Goal: Navigation & Orientation: Understand site structure

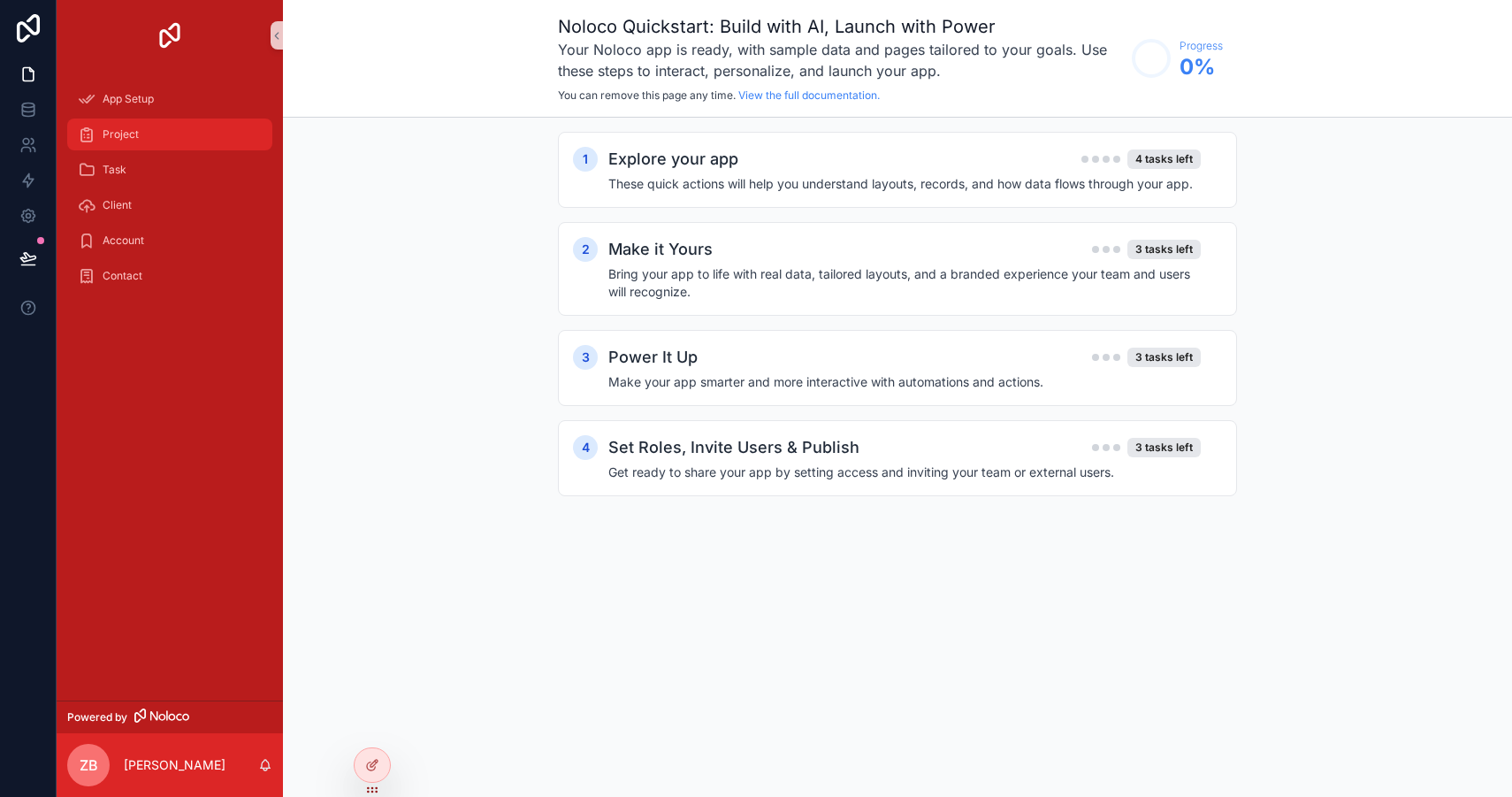
click at [130, 137] on span "Project" at bounding box center [120, 135] width 37 height 14
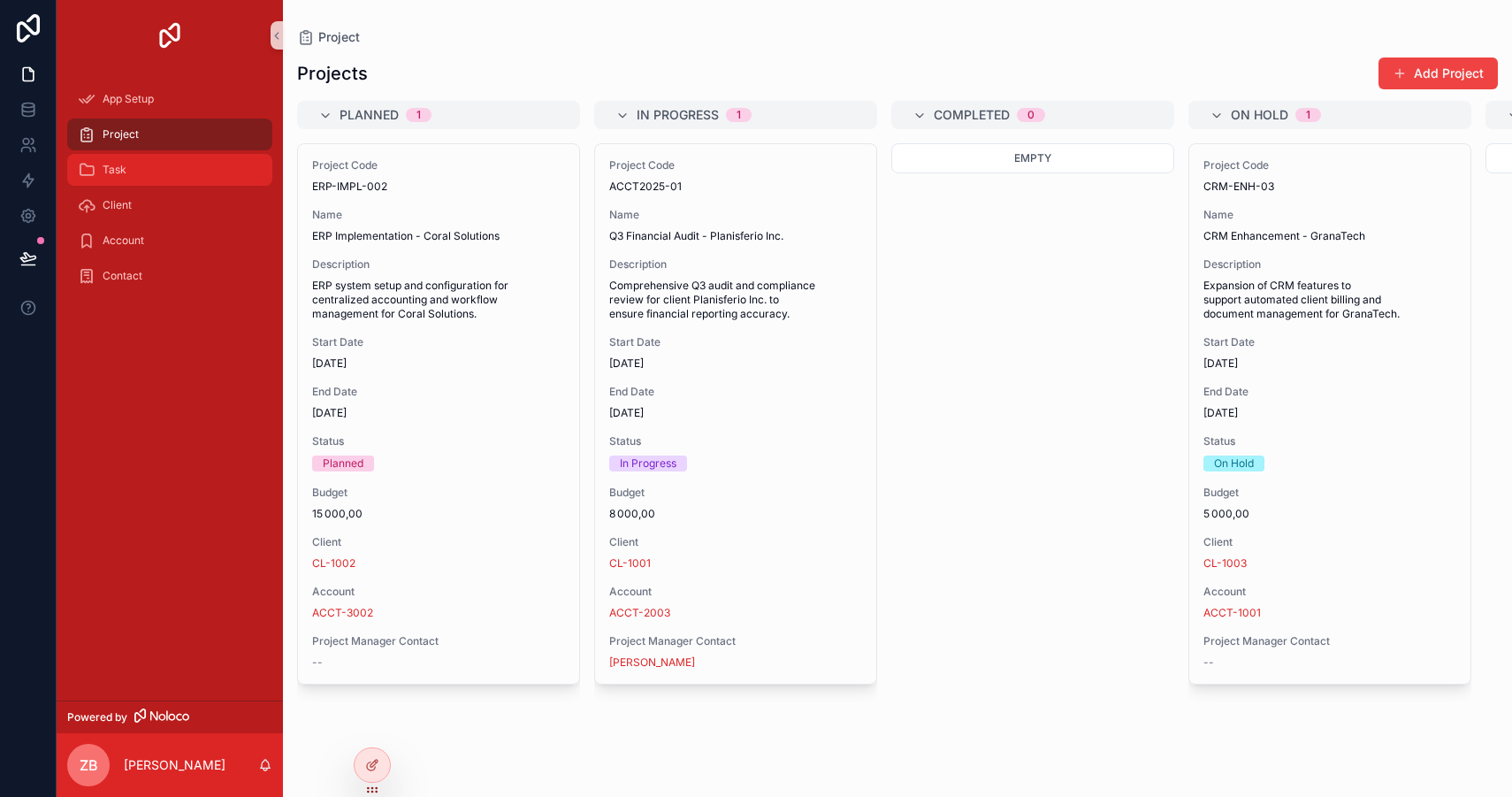
click at [147, 174] on div "Task" at bounding box center [169, 170] width 184 height 29
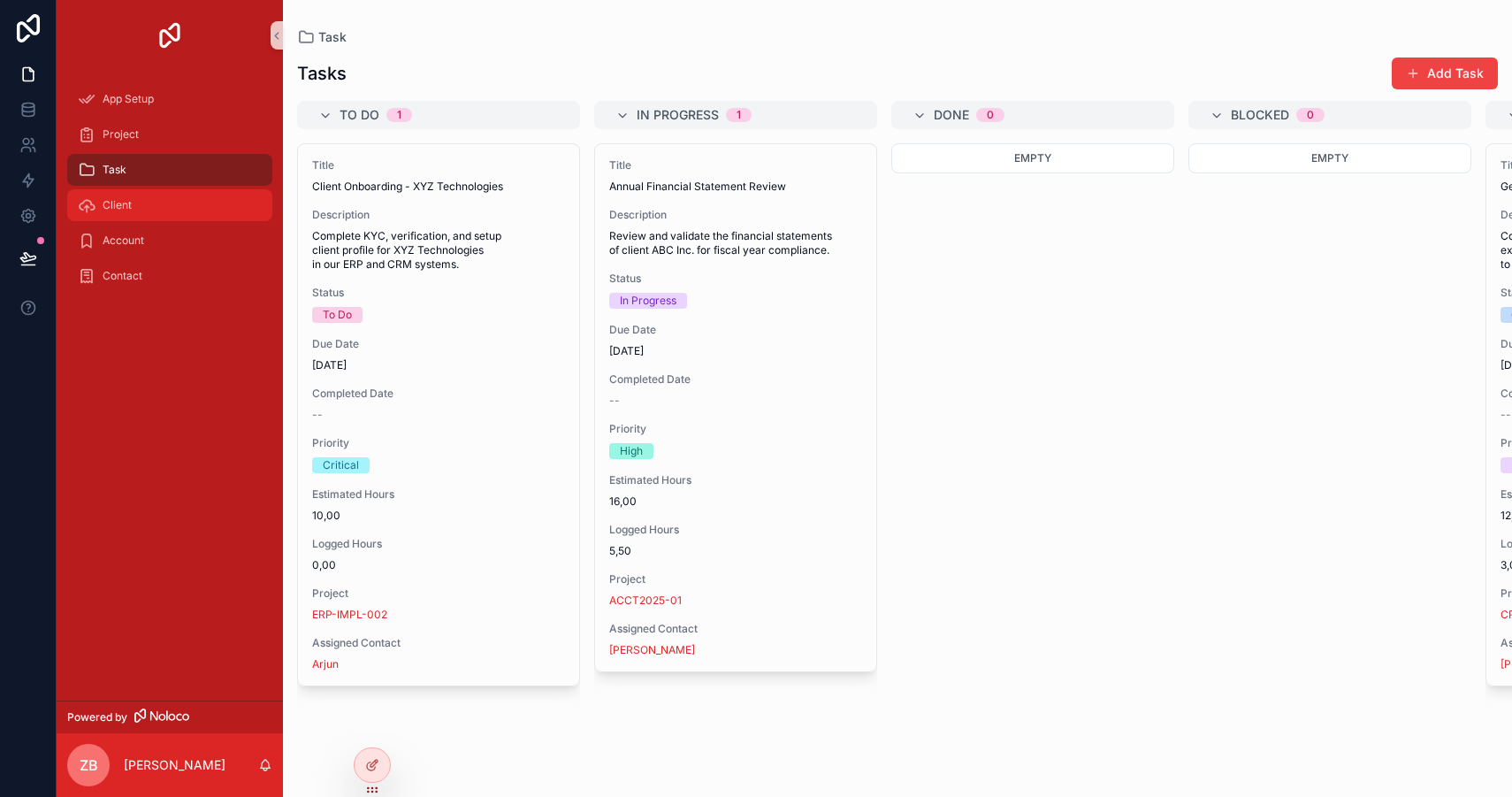
click at [143, 212] on div "Client" at bounding box center [169, 205] width 184 height 29
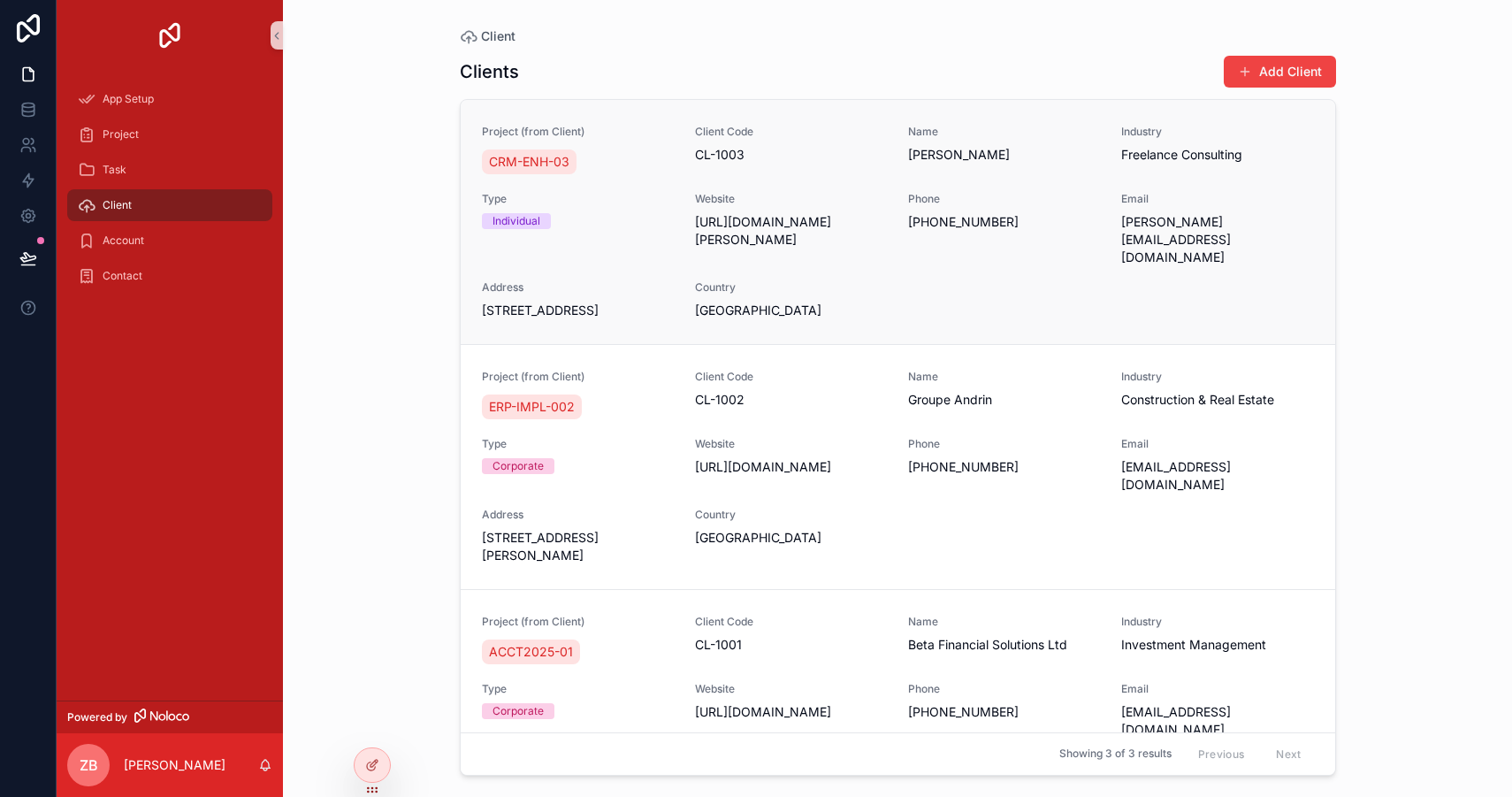
click at [637, 301] on span "[STREET_ADDRESS]" at bounding box center [577, 310] width 192 height 18
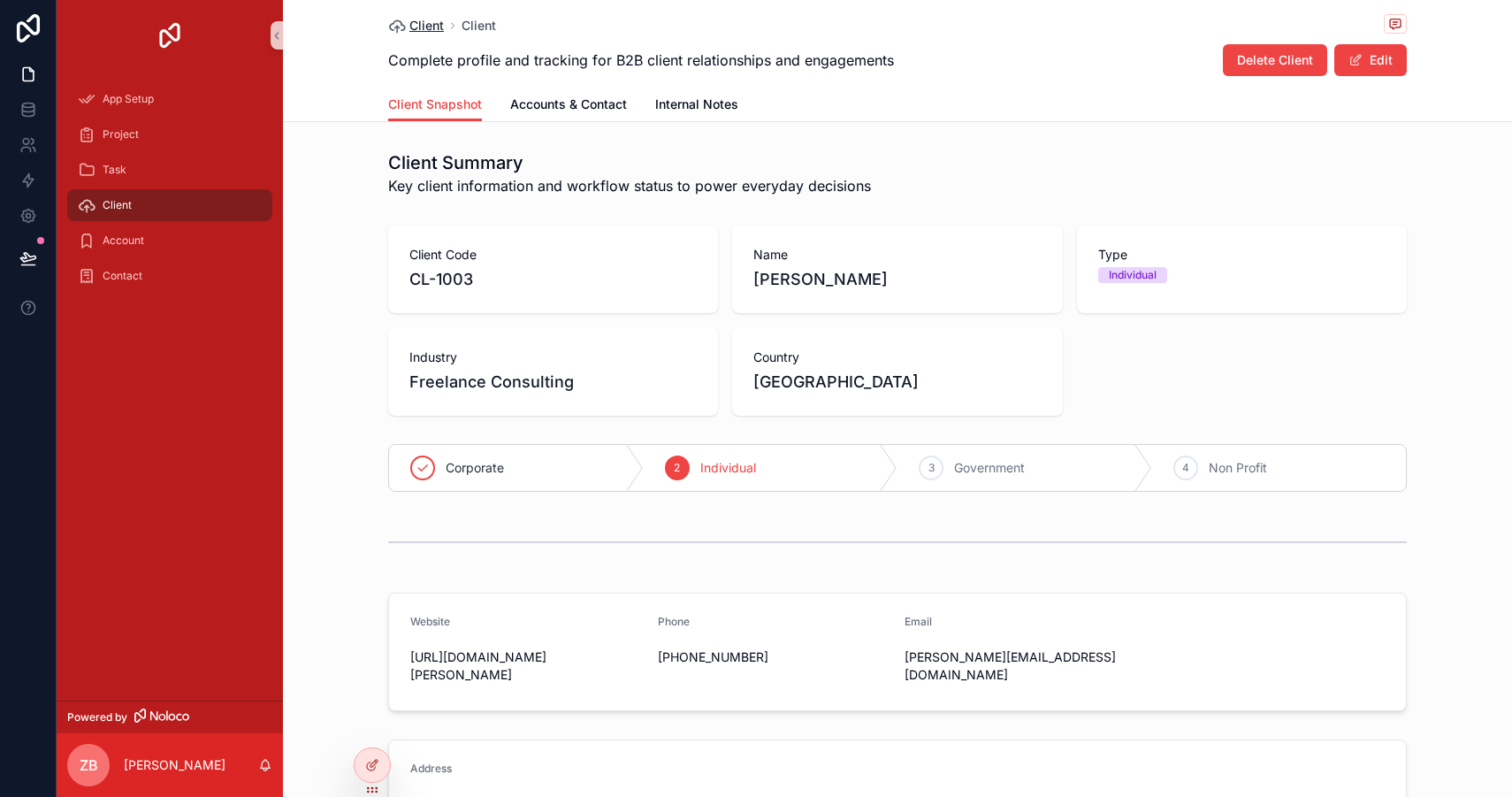
click at [409, 22] on span "Client" at bounding box center [426, 26] width 35 height 18
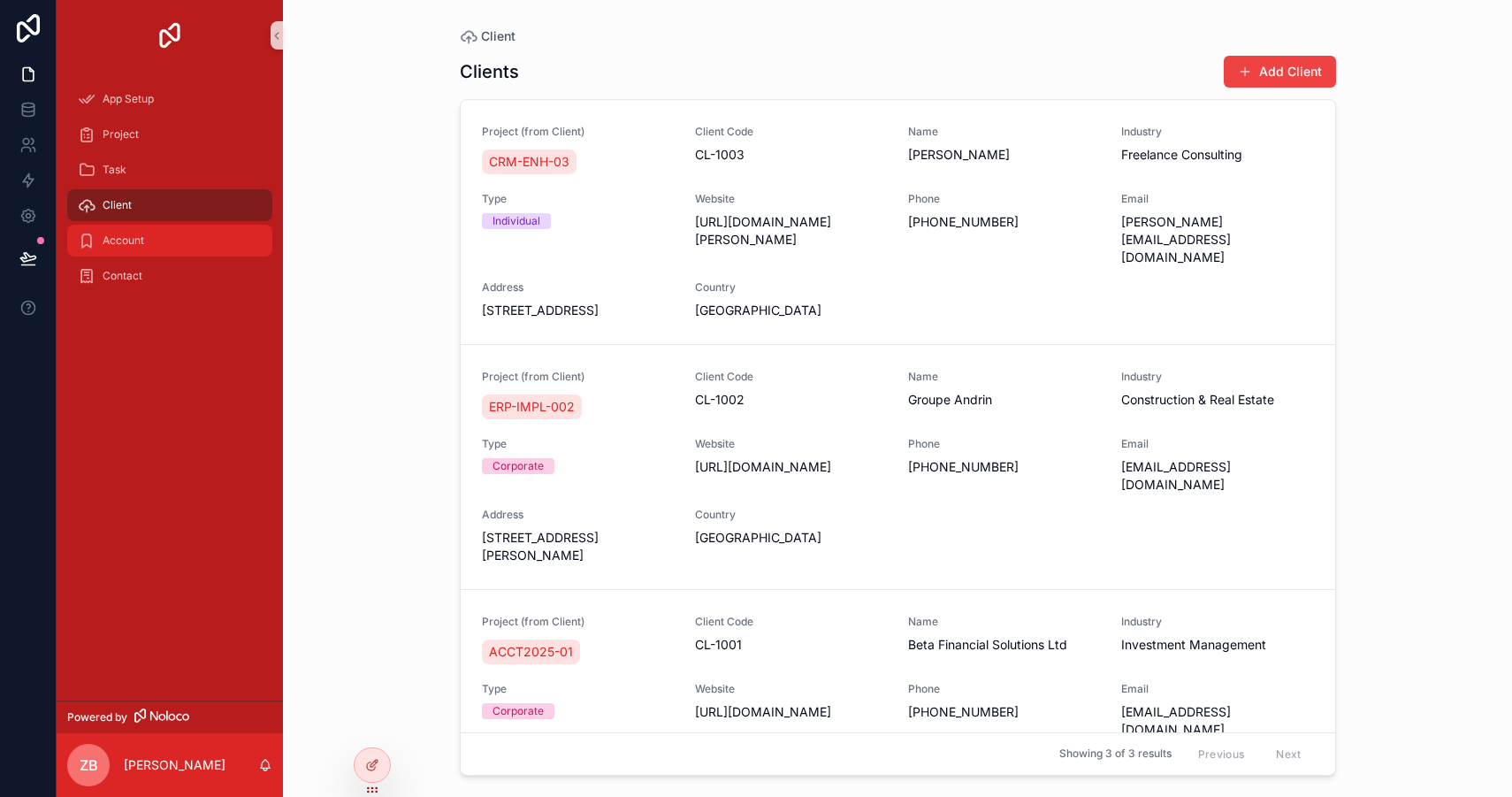
click at [188, 240] on div "Account" at bounding box center [169, 241] width 184 height 29
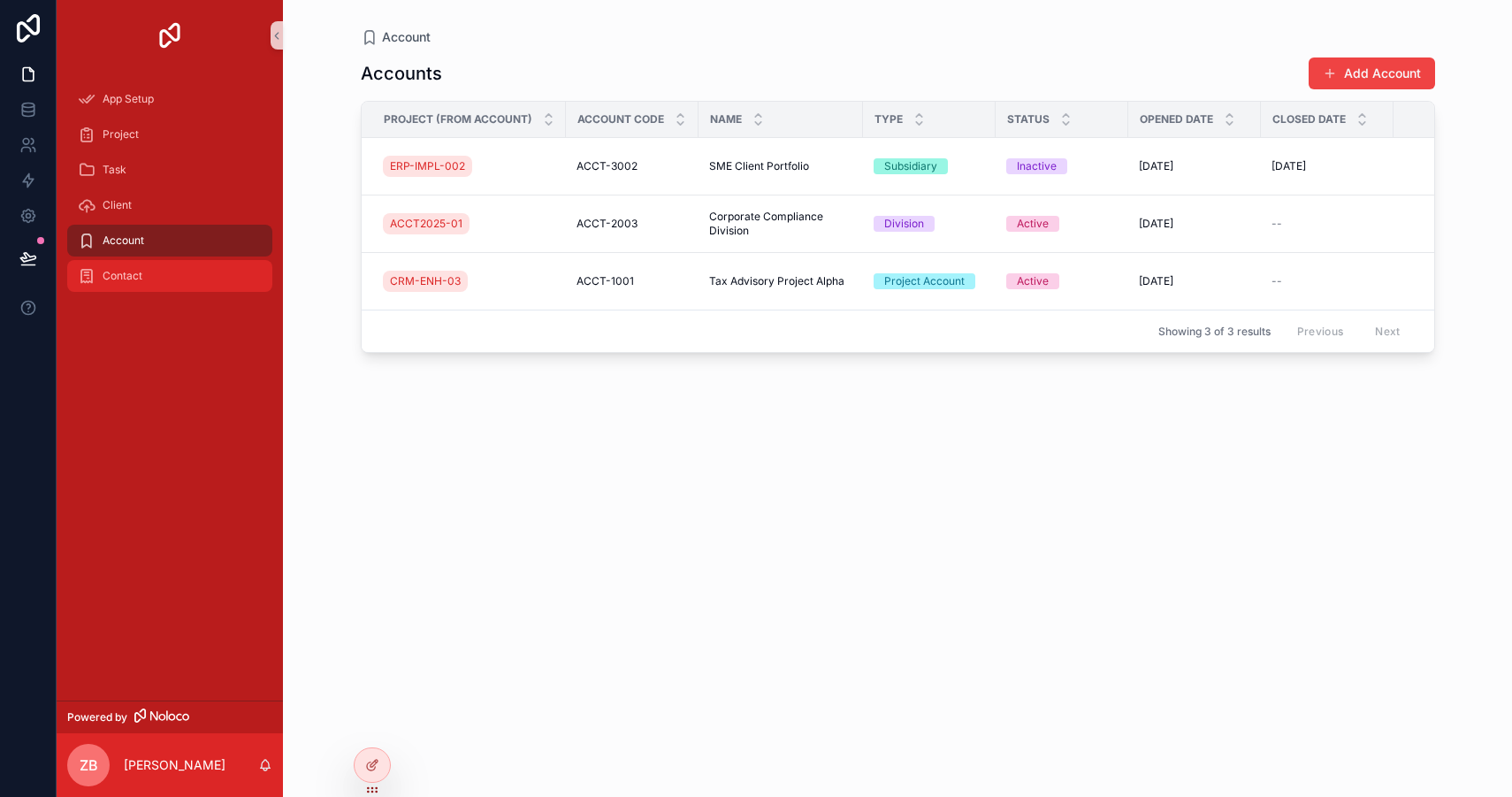
click at [175, 283] on div "Contact" at bounding box center [169, 276] width 184 height 29
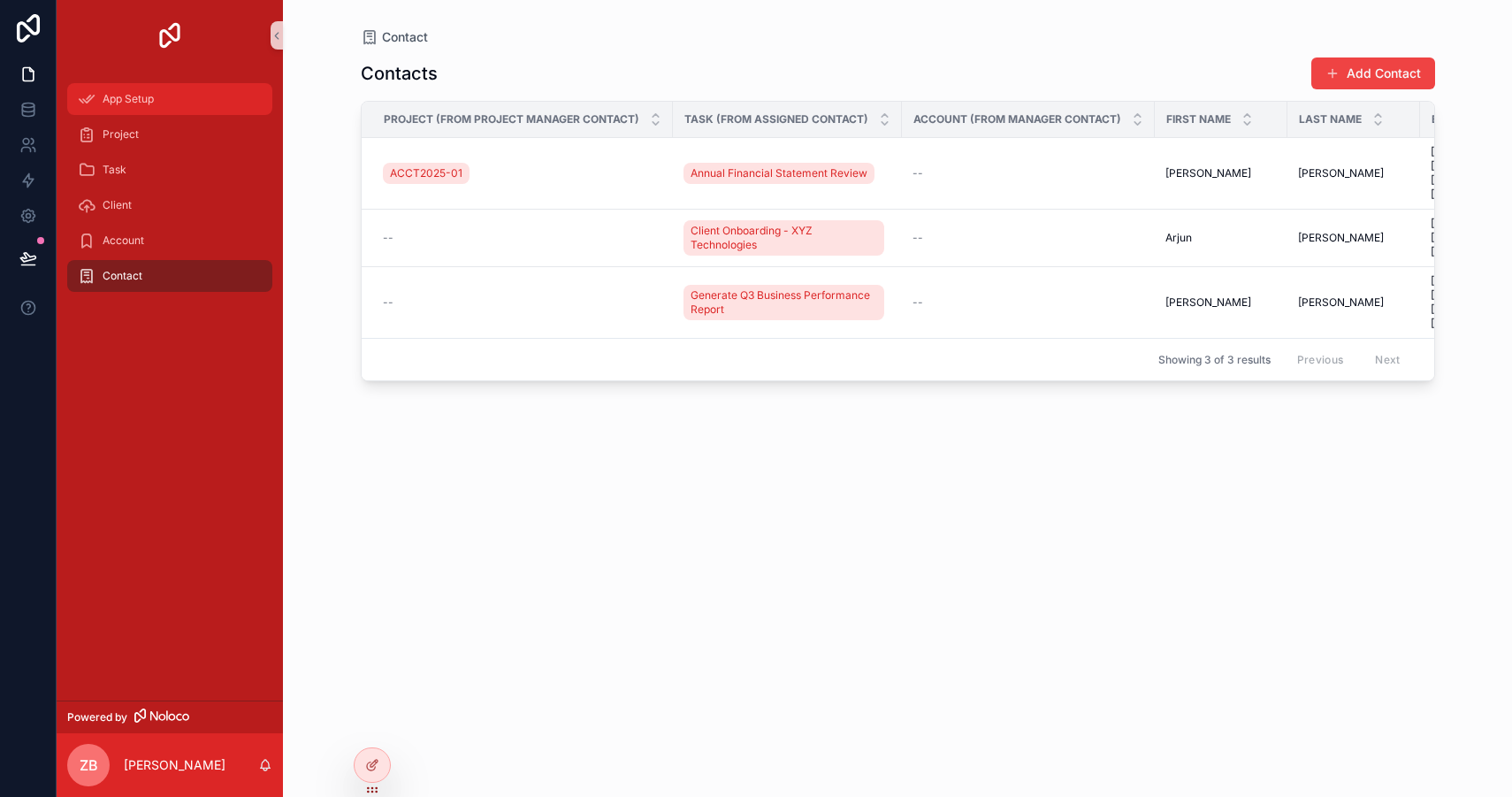
click at [151, 114] on link "App Setup" at bounding box center [169, 99] width 205 height 32
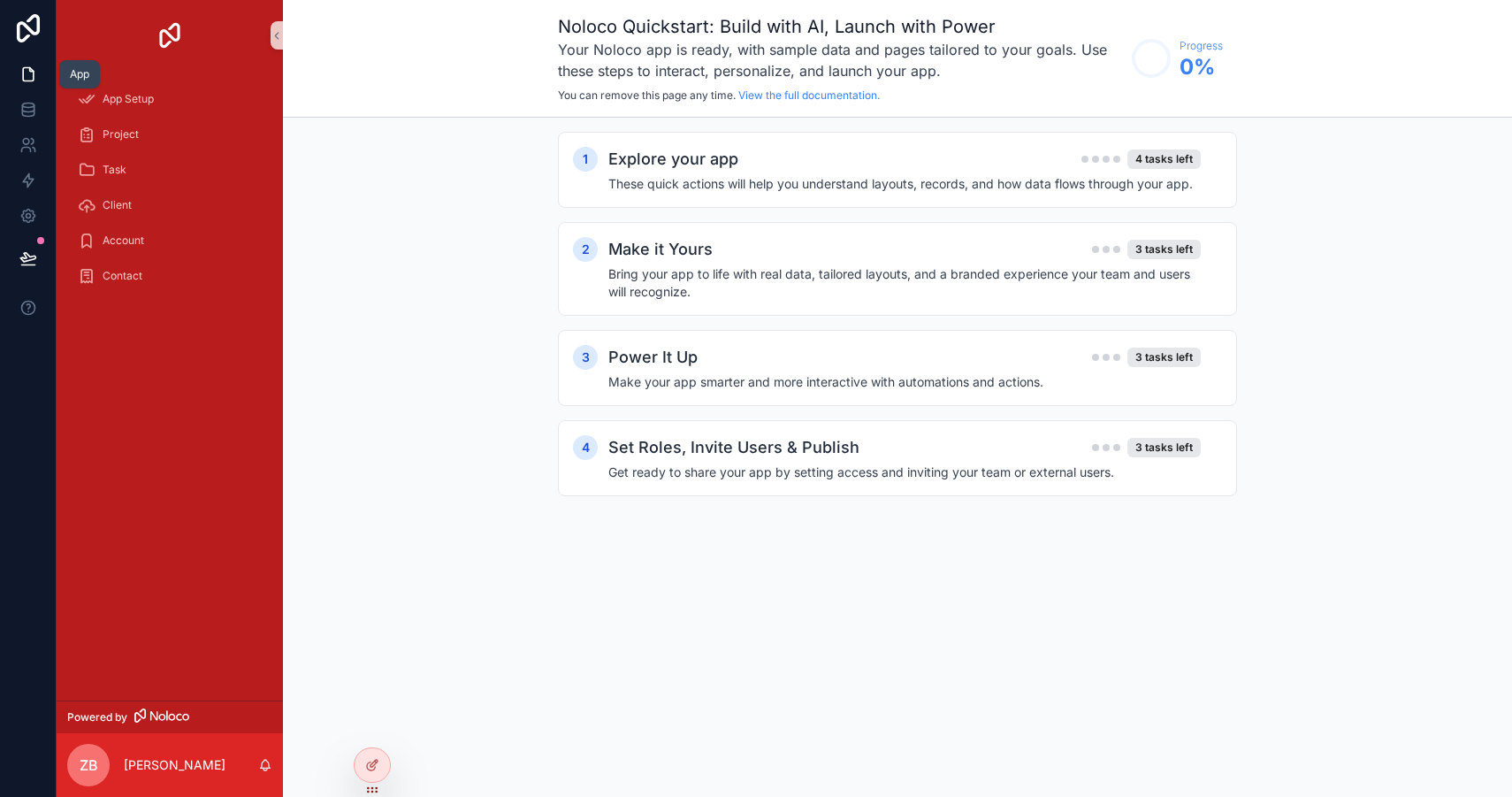
click at [32, 72] on icon at bounding box center [29, 74] width 11 height 13
click at [29, 106] on icon at bounding box center [28, 105] width 12 height 4
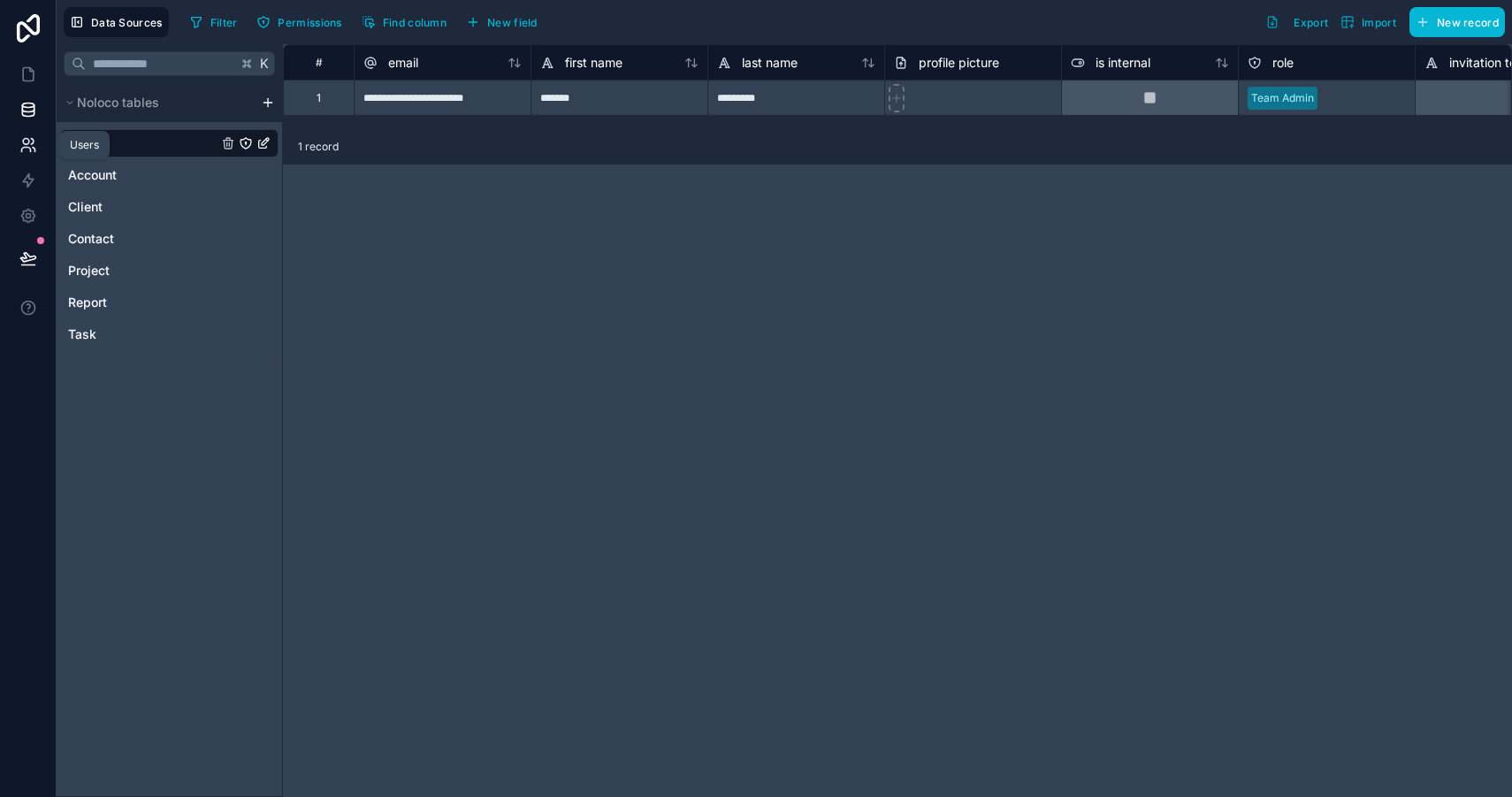
click at [33, 144] on icon at bounding box center [29, 145] width 18 height 18
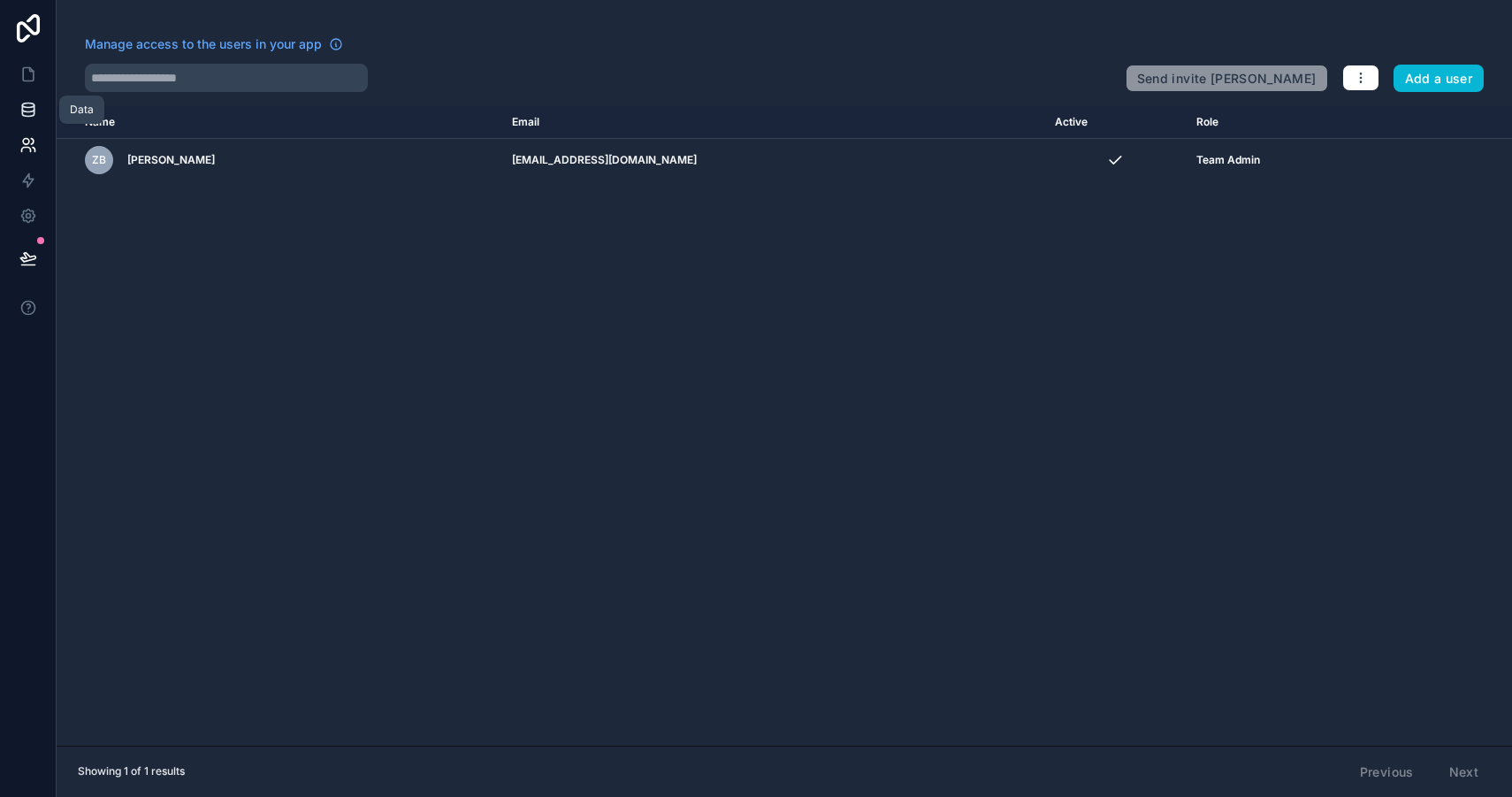
click at [26, 105] on icon at bounding box center [29, 110] width 18 height 18
